Goal: Task Accomplishment & Management: Complete application form

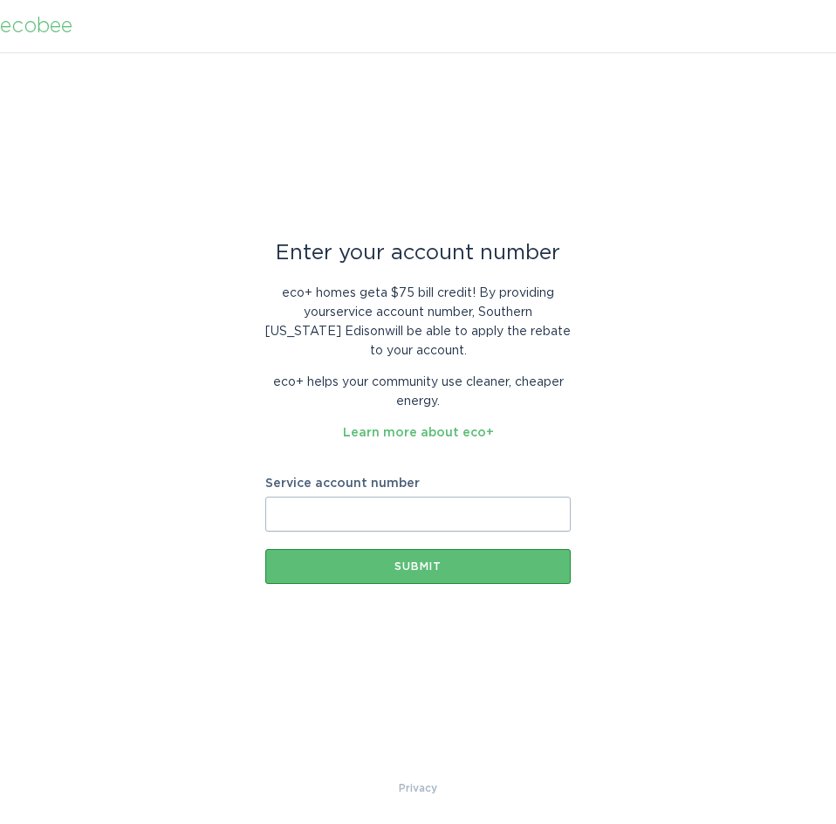
click at [476, 507] on input "Service account number" at bounding box center [417, 514] width 305 height 35
paste input "8018784744"
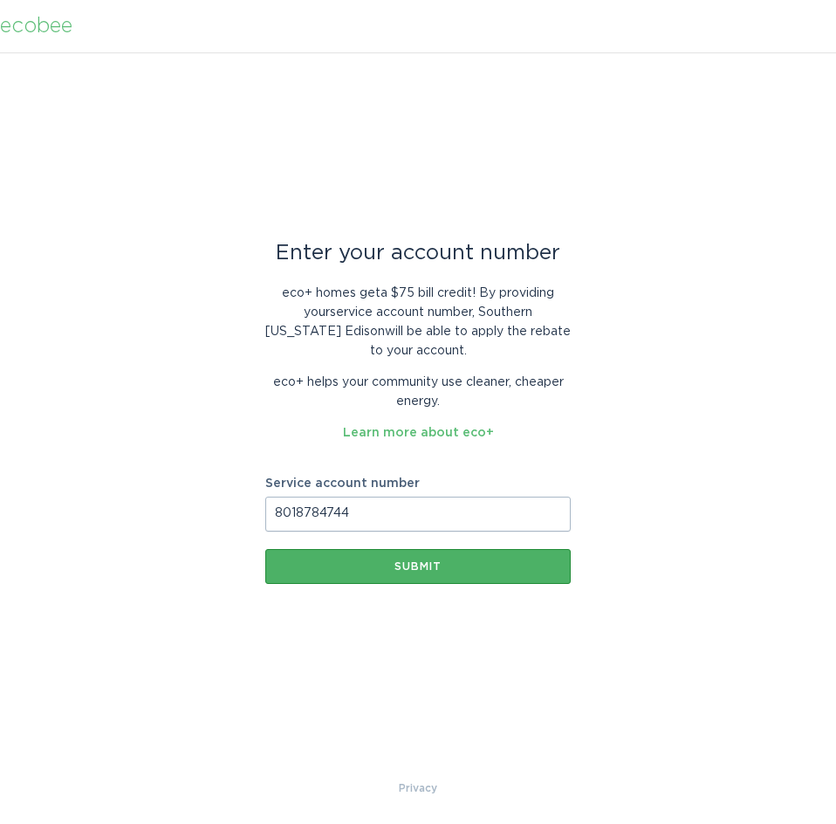
type input "8018784744"
click at [480, 552] on button "Submit" at bounding box center [417, 566] width 305 height 35
